Goal: Navigation & Orientation: Find specific page/section

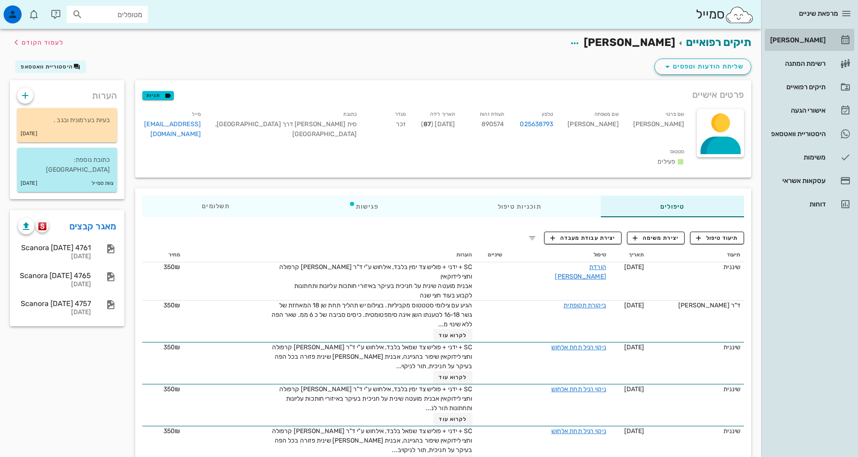
click at [812, 40] on div "[PERSON_NAME]" at bounding box center [796, 39] width 57 height 7
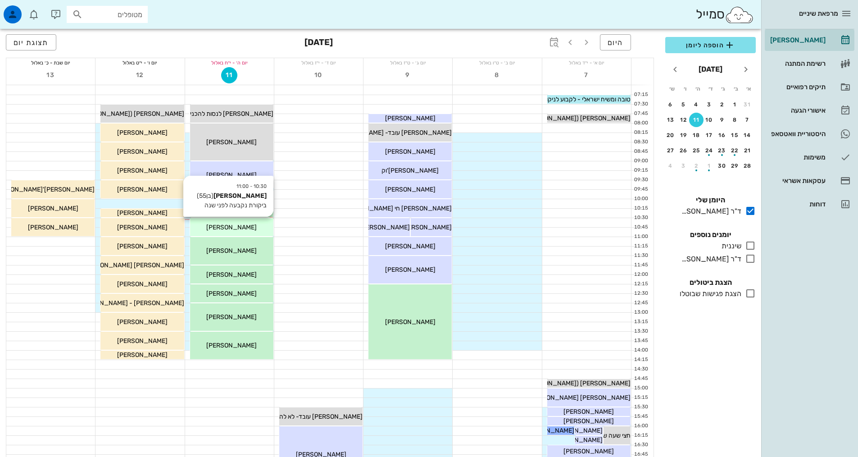
click at [259, 230] on div "[PERSON_NAME]" at bounding box center [231, 226] width 83 height 9
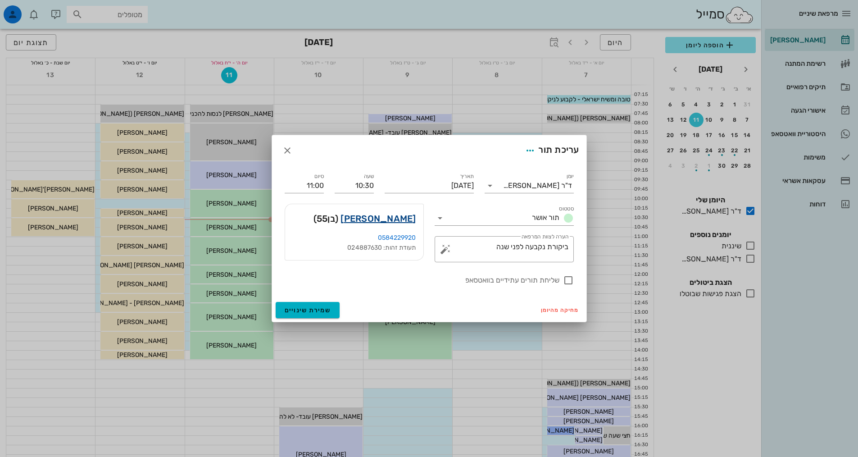
click at [396, 220] on link "עדי שרייבמן" at bounding box center [377, 218] width 75 height 14
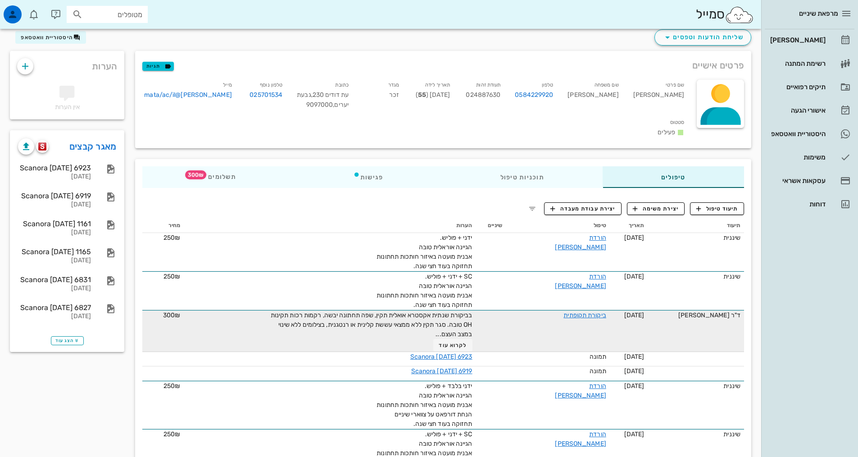
scroll to position [45, 0]
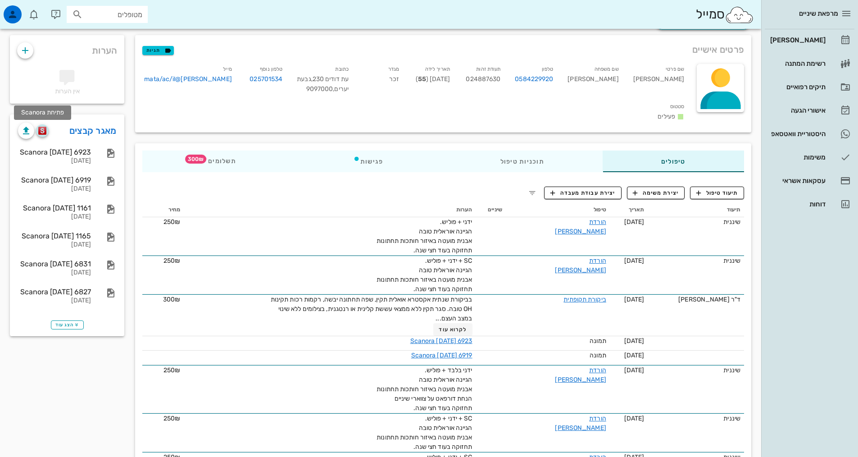
click at [41, 132] on img "button" at bounding box center [42, 131] width 9 height 8
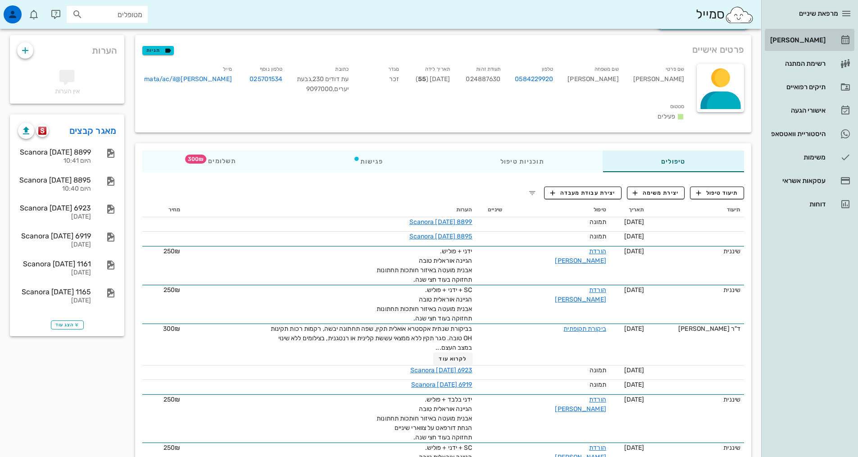
click at [798, 39] on div "[PERSON_NAME]" at bounding box center [796, 39] width 57 height 7
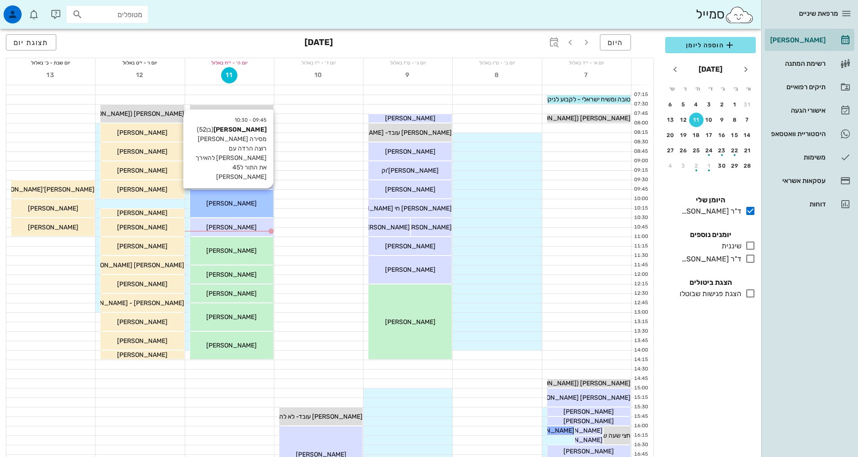
click at [226, 200] on span "[PERSON_NAME]" at bounding box center [231, 204] width 50 height 8
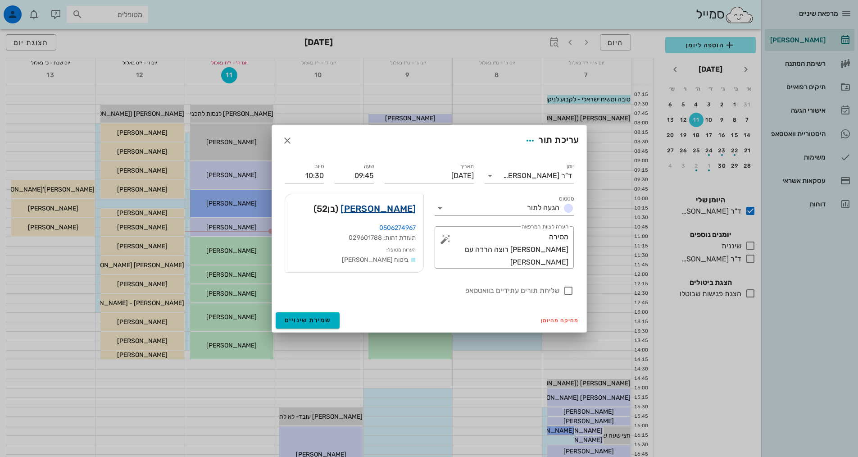
click at [398, 211] on link "[PERSON_NAME]" at bounding box center [377, 208] width 75 height 14
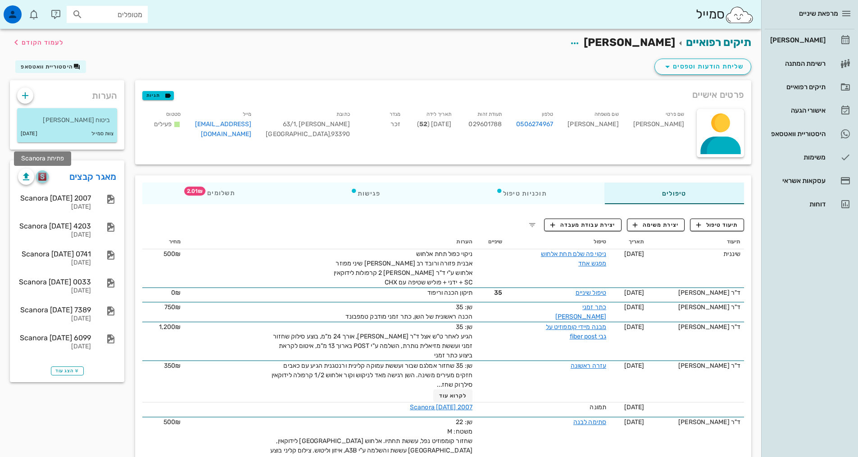
click at [43, 173] on img "button" at bounding box center [42, 177] width 9 height 8
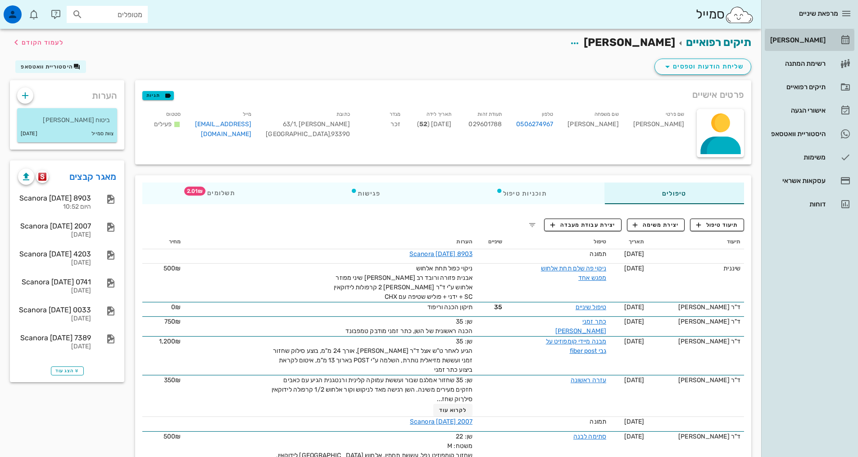
click at [809, 37] on div "[PERSON_NAME]" at bounding box center [796, 39] width 57 height 7
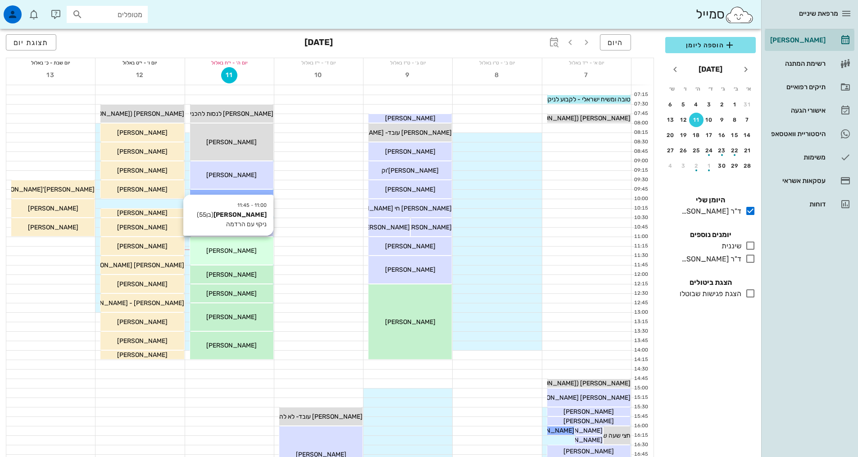
click at [259, 250] on div "[PERSON_NAME]" at bounding box center [231, 250] width 83 height 9
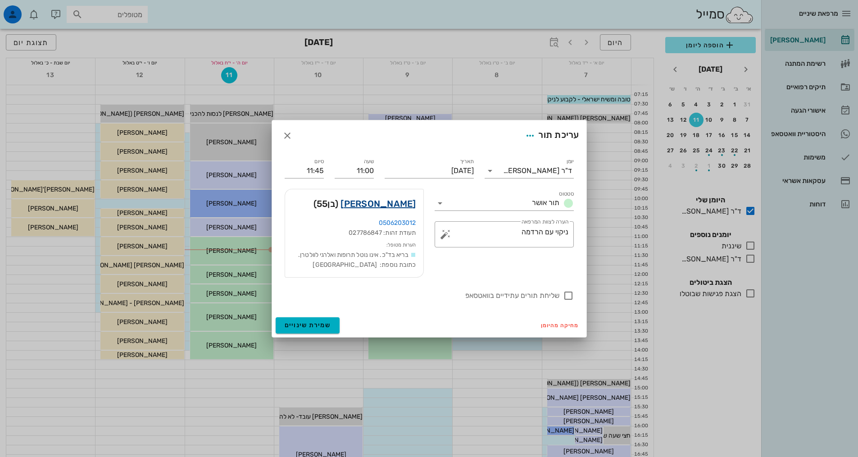
click at [389, 206] on link "[PERSON_NAME]" at bounding box center [377, 203] width 75 height 14
